Goal: Transaction & Acquisition: Purchase product/service

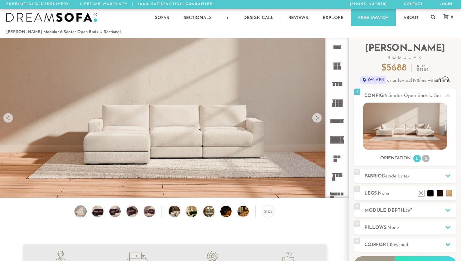
click at [317, 120] on div at bounding box center [317, 118] width 10 height 10
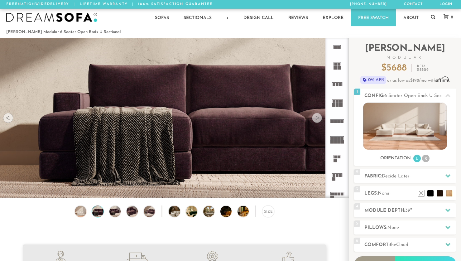
click at [317, 120] on div at bounding box center [317, 118] width 10 height 10
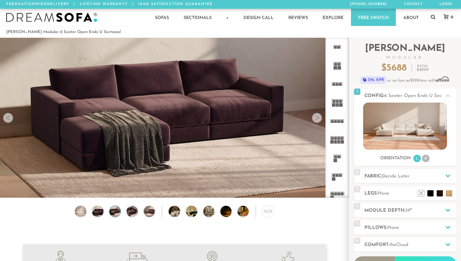
click at [317, 120] on div at bounding box center [317, 118] width 10 height 10
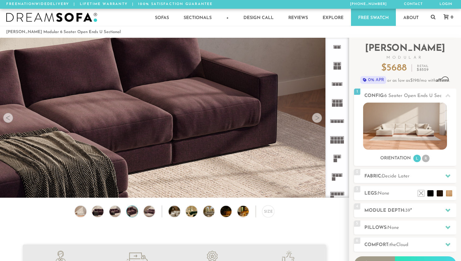
click at [317, 120] on div at bounding box center [317, 118] width 10 height 10
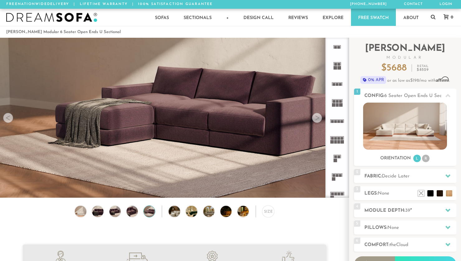
click at [317, 120] on div at bounding box center [317, 118] width 10 height 10
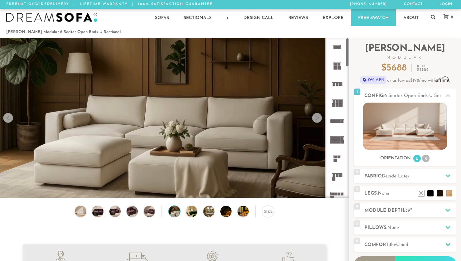
click at [337, 104] on rect at bounding box center [337, 104] width 3 height 3
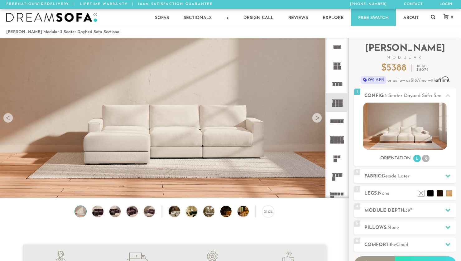
click at [337, 135] on icon at bounding box center [337, 139] width 18 height 18
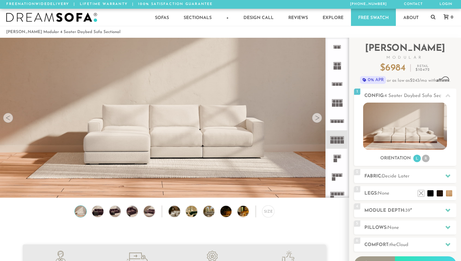
click at [335, 155] on rect at bounding box center [335, 156] width 3 height 3
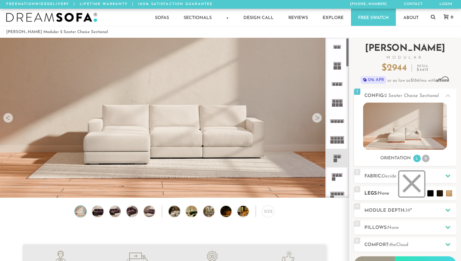
click at [424, 193] on li at bounding box center [411, 183] width 25 height 25
click at [421, 193] on li at bounding box center [411, 183] width 25 height 25
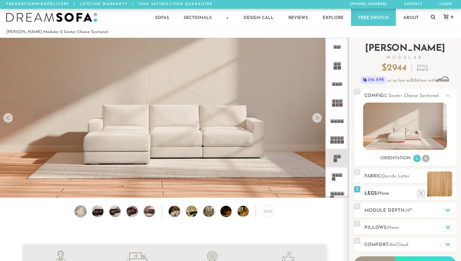
click at [449, 192] on li at bounding box center [439, 183] width 25 height 25
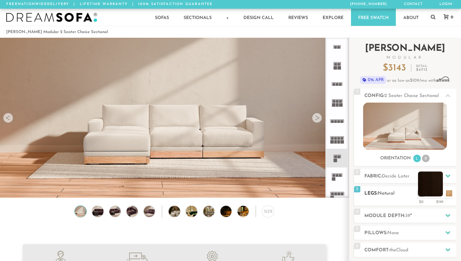
click at [436, 193] on li at bounding box center [430, 183] width 25 height 25
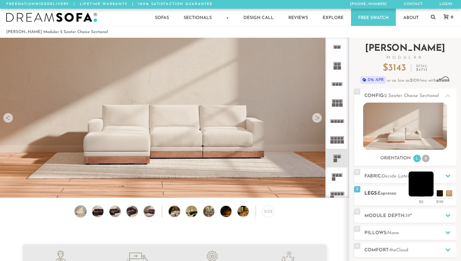
click at [430, 196] on li at bounding box center [420, 183] width 25 height 25
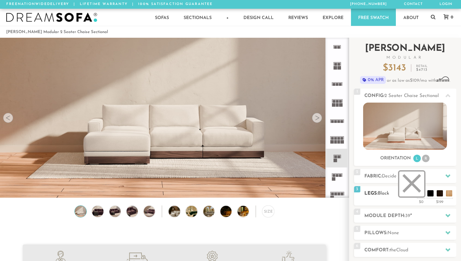
click at [420, 194] on li at bounding box center [411, 183] width 25 height 25
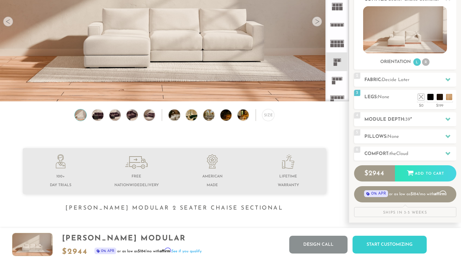
scroll to position [96, 0]
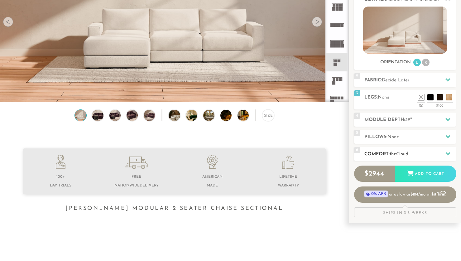
click at [406, 152] on span "Cloud" at bounding box center [402, 154] width 12 height 5
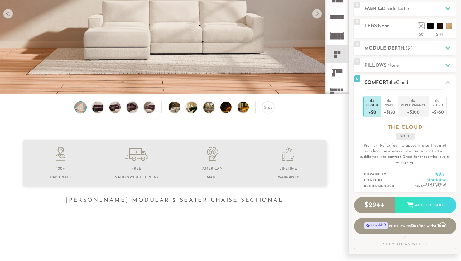
scroll to position [103, 0]
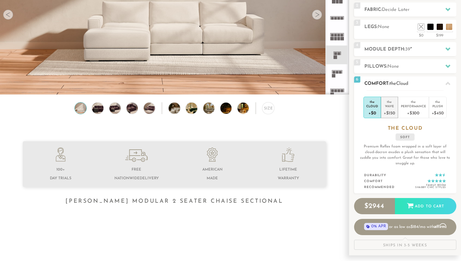
click at [389, 110] on div "+$150" at bounding box center [388, 112] width 11 height 9
click at [407, 107] on div "Performance" at bounding box center [413, 106] width 25 height 4
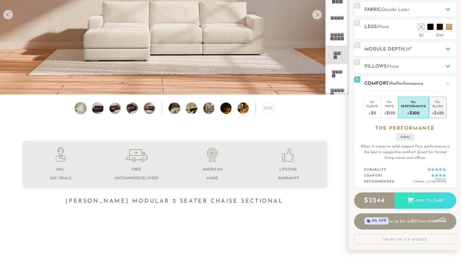
click at [435, 109] on div "+$450" at bounding box center [437, 112] width 12 height 9
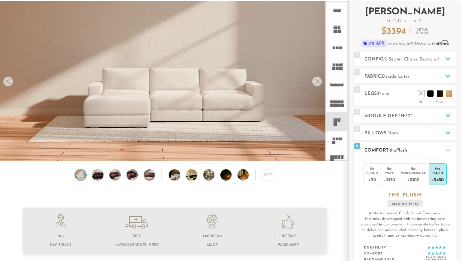
scroll to position [37, 0]
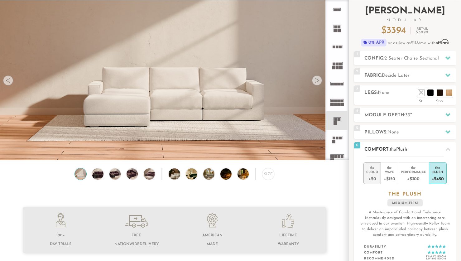
click at [374, 173] on div "Cloud" at bounding box center [372, 171] width 12 height 4
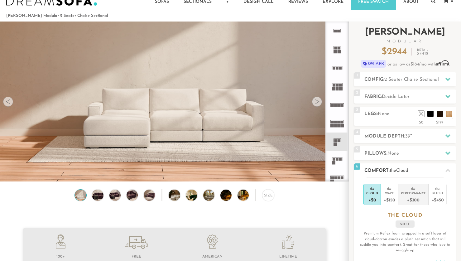
scroll to position [15, 0]
